Goal: Check status: Check status

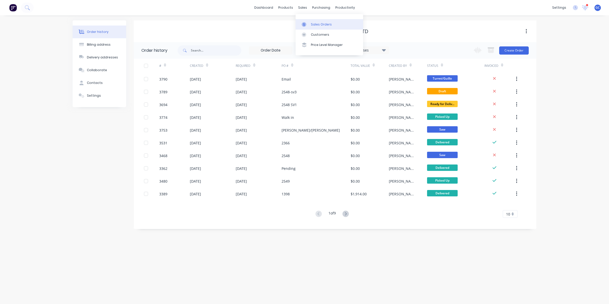
click at [315, 23] on div "Sales Orders" at bounding box center [321, 24] width 21 height 5
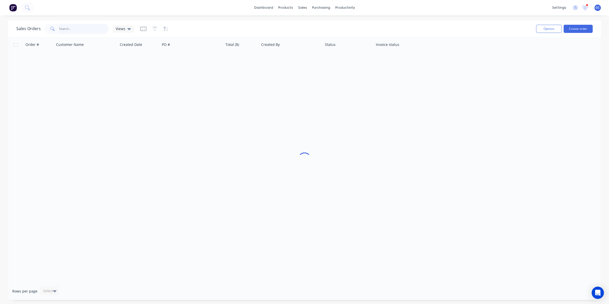
click at [75, 28] on input "text" at bounding box center [84, 29] width 50 height 10
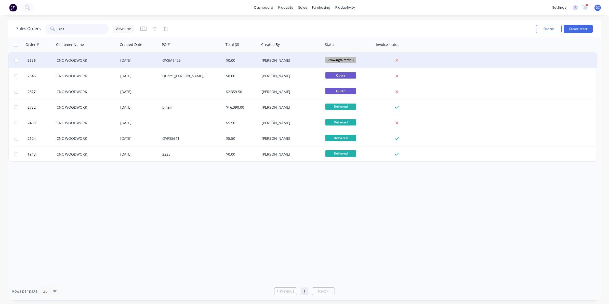
type input "cnc"
click at [142, 61] on div "[DATE]" at bounding box center [139, 60] width 38 height 5
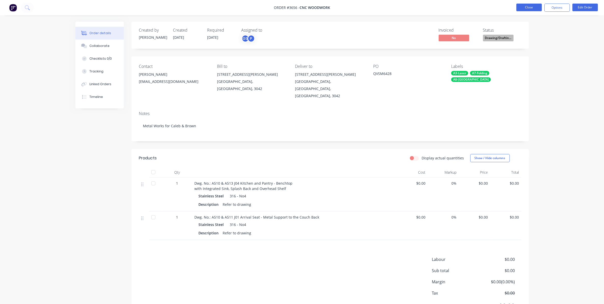
click at [525, 9] on button "Close" at bounding box center [528, 8] width 25 height 8
